Goal: Obtain resource: Obtain resource

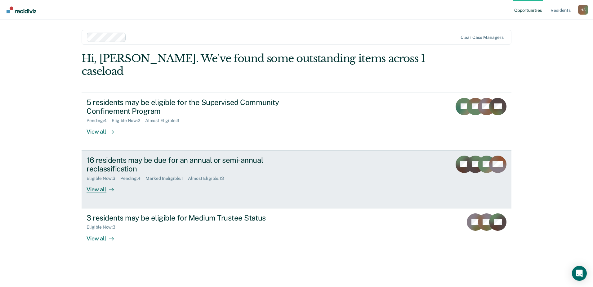
click at [110, 187] on icon at bounding box center [111, 189] width 5 height 5
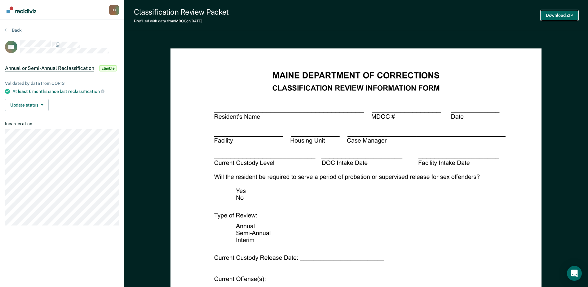
click at [555, 12] on button "Download ZIP" at bounding box center [559, 15] width 37 height 10
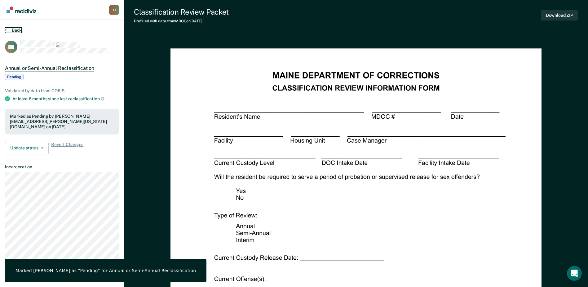
click at [11, 31] on button "Back" at bounding box center [13, 30] width 17 height 6
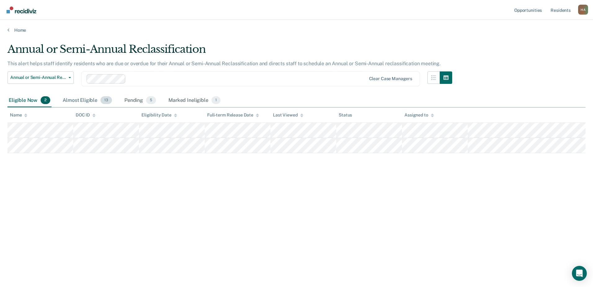
click at [86, 98] on div "Almost Eligible 13" at bounding box center [87, 101] width 52 height 14
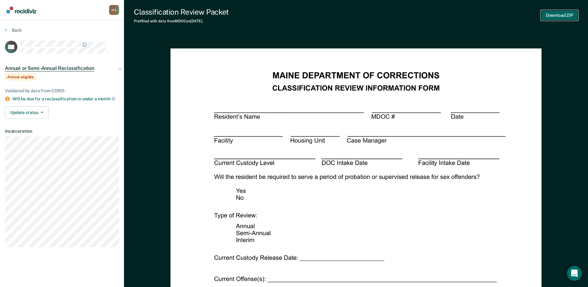
click at [566, 14] on button "Download ZIP" at bounding box center [559, 15] width 37 height 10
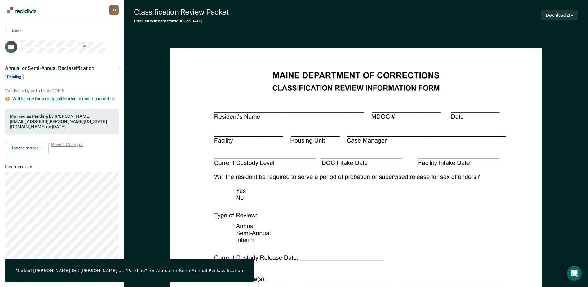
click at [22, 28] on div "Back" at bounding box center [62, 33] width 114 height 13
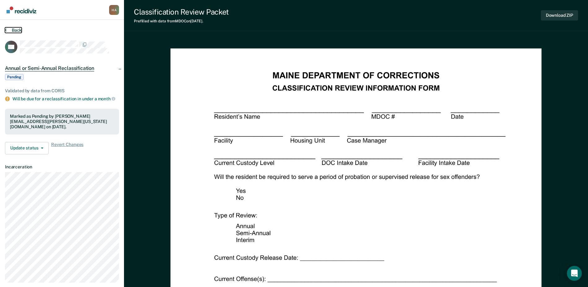
click at [17, 30] on button "Back" at bounding box center [13, 30] width 17 height 6
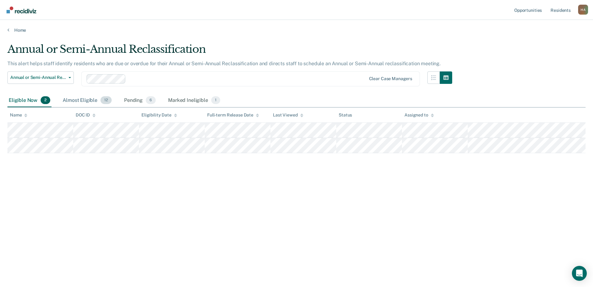
click at [85, 100] on div "Almost Eligible 12" at bounding box center [86, 101] width 51 height 14
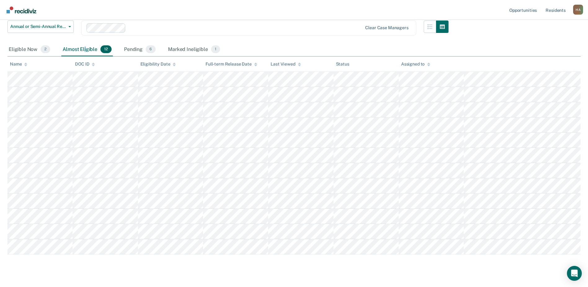
scroll to position [62, 0]
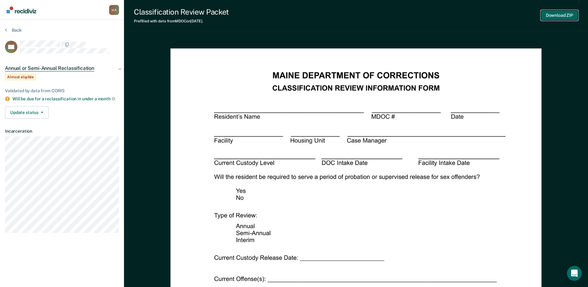
click at [562, 17] on button "Download ZIP" at bounding box center [559, 15] width 37 height 10
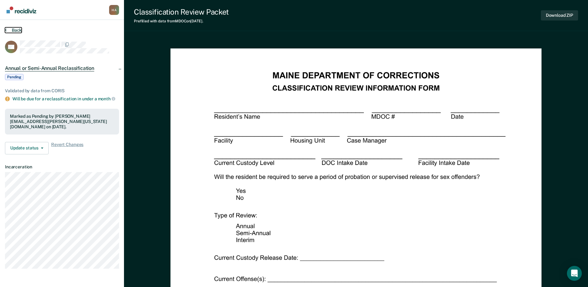
click at [10, 30] on button "Back" at bounding box center [13, 30] width 17 height 6
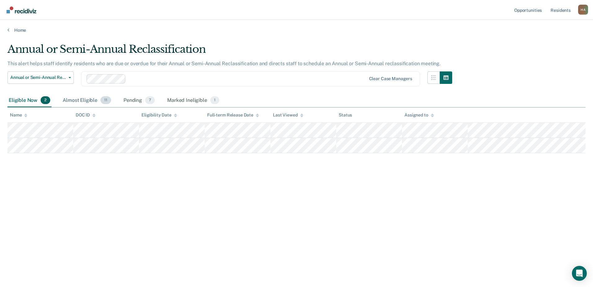
click at [90, 98] on div "Almost Eligible 11" at bounding box center [86, 101] width 51 height 14
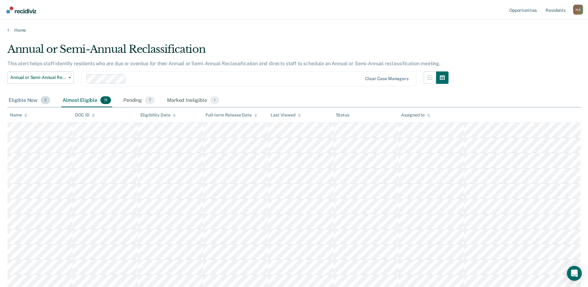
click at [21, 99] on div "Eligible Now 2" at bounding box center [29, 101] width 44 height 14
